Goal: Complete application form

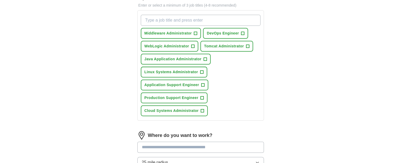
scroll to position [184, 0]
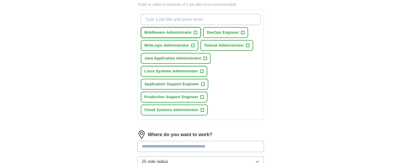
click at [195, 31] on span "+" at bounding box center [195, 33] width 3 height 4
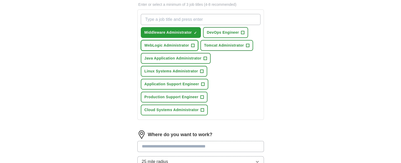
click at [195, 45] on button "WebLogic Administrator +" at bounding box center [170, 45] width 58 height 11
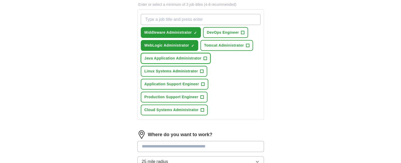
click at [207, 58] on button "Java Application Administrator +" at bounding box center [176, 58] width 70 height 11
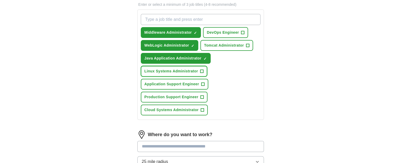
click at [203, 70] on span "+" at bounding box center [201, 71] width 3 height 3
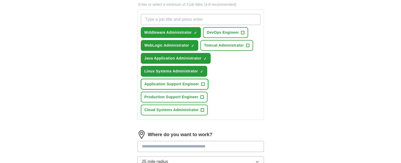
click at [204, 82] on button "Application Support Engineer +" at bounding box center [174, 84] width 67 height 11
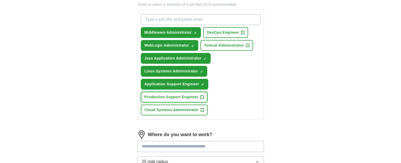
click at [202, 96] on span "+" at bounding box center [201, 97] width 3 height 4
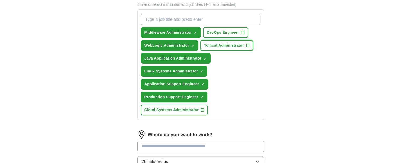
click at [246, 46] on span "+" at bounding box center [247, 45] width 3 height 4
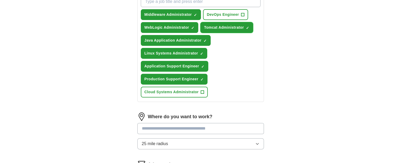
scroll to position [211, 0]
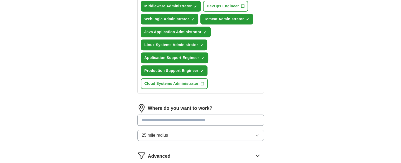
click at [214, 118] on input at bounding box center [200, 120] width 126 height 11
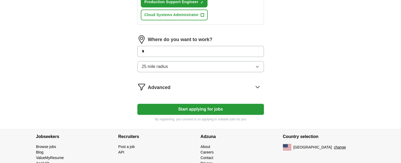
scroll to position [290, 0]
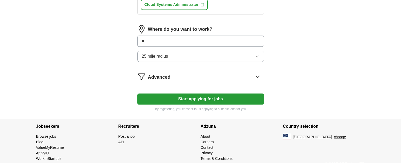
click at [259, 58] on button "25 mile radius" at bounding box center [200, 56] width 126 height 11
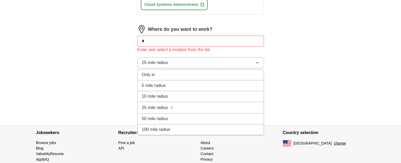
click at [189, 117] on div "50 mile radius" at bounding box center [201, 119] width 118 height 6
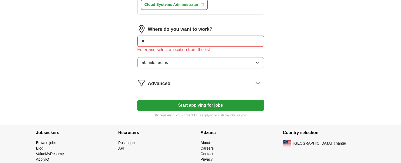
click at [205, 42] on input "*" at bounding box center [200, 41] width 126 height 11
type input "***"
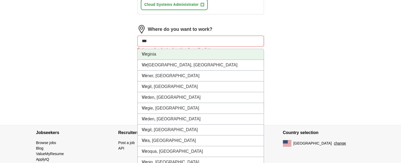
click at [192, 50] on li "Vir ginia" at bounding box center [201, 54] width 126 height 11
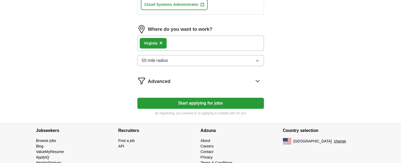
click at [194, 43] on div "Vir ginia ×" at bounding box center [200, 43] width 126 height 15
click at [186, 41] on div "Vir ginia ×" at bounding box center [200, 43] width 126 height 15
click at [171, 41] on div "Vir ginia ×" at bounding box center [200, 43] width 126 height 15
click at [179, 42] on div "Vir ginia ×" at bounding box center [200, 43] width 126 height 15
click at [198, 98] on button "Start applying for jobs" at bounding box center [200, 103] width 126 height 11
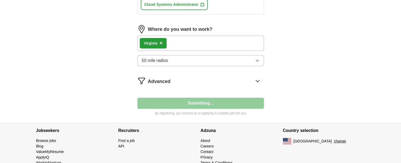
select select "**"
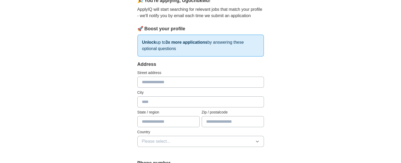
scroll to position [61, 0]
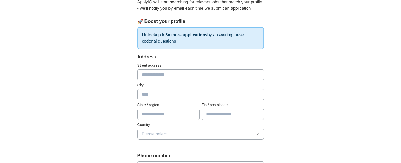
click at [175, 75] on input "text" at bounding box center [200, 74] width 126 height 11
click at [170, 75] on input "text" at bounding box center [200, 74] width 126 height 11
type input "**********"
click at [168, 91] on input "text" at bounding box center [200, 94] width 126 height 11
type input "******"
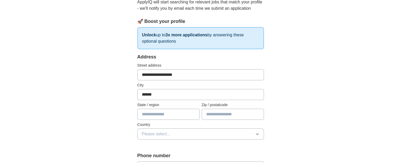
click at [173, 115] on input "text" at bounding box center [168, 114] width 62 height 11
type input "**"
click at [219, 114] on input "text" at bounding box center [233, 114] width 62 height 11
type input "*****"
click at [203, 130] on button "Please select..." at bounding box center [200, 134] width 126 height 11
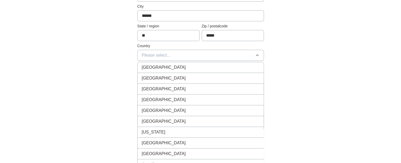
scroll to position [140, 0]
click at [152, 78] on span "[GEOGRAPHIC_DATA]" at bounding box center [164, 78] width 44 height 6
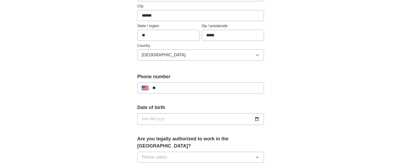
click at [173, 87] on input "**" at bounding box center [205, 88] width 107 height 6
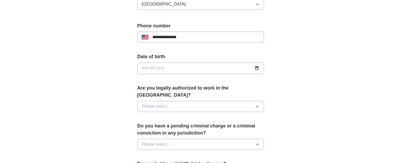
scroll to position [193, 0]
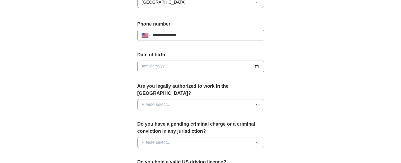
type input "**********"
click at [217, 66] on input "date" at bounding box center [200, 67] width 126 height 12
type input "**********"
click at [195, 99] on button "Please select..." at bounding box center [200, 104] width 126 height 11
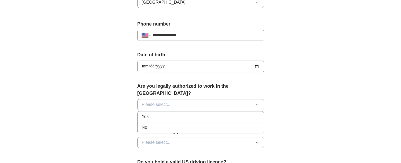
click at [160, 114] on div "Yes" at bounding box center [201, 117] width 118 height 6
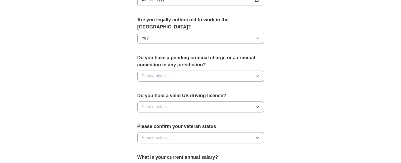
scroll to position [272, 0]
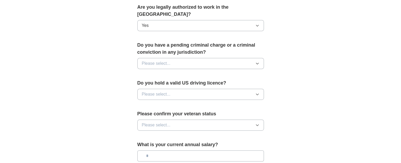
click at [201, 58] on button "Please select..." at bounding box center [200, 63] width 126 height 11
click at [161, 83] on div "No" at bounding box center [201, 86] width 118 height 6
click at [182, 89] on button "Please select..." at bounding box center [200, 94] width 126 height 11
click at [165, 103] on div "Yes" at bounding box center [201, 106] width 118 height 6
click at [177, 120] on button "Please select..." at bounding box center [200, 125] width 126 height 11
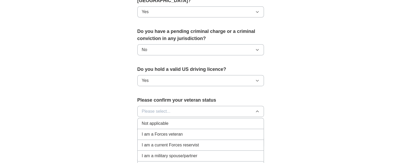
scroll to position [298, 0]
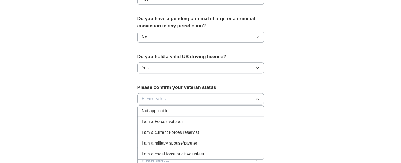
click at [173, 108] on div "Not applicable" at bounding box center [201, 111] width 118 height 6
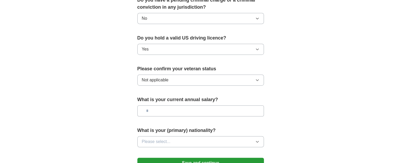
scroll to position [325, 0]
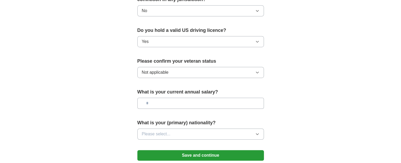
click at [173, 98] on input "text" at bounding box center [200, 103] width 126 height 11
type input "********"
click at [210, 129] on button "Please select..." at bounding box center [200, 134] width 126 height 11
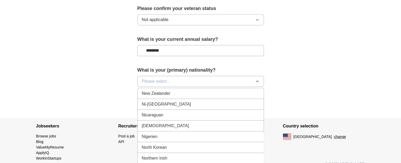
scroll to position [1370, 0]
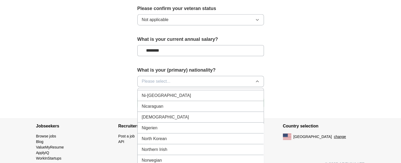
click at [163, 114] on div "[DEMOGRAPHIC_DATA]" at bounding box center [201, 117] width 118 height 6
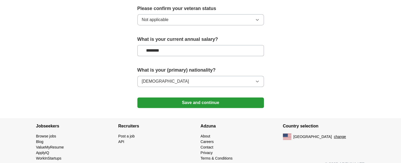
click at [169, 97] on button "Save and continue" at bounding box center [200, 102] width 126 height 11
